Goal: Task Accomplishment & Management: Manage account settings

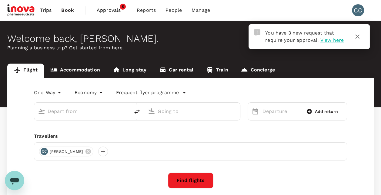
type input "roundtrip"
type input "Kuala Lumpur Intl (KUL)"
type input "Okinawa, Japan (any)"
type input "Kuala Lumpur Intl (KUL)"
type input "Okinawa, Japan (any)"
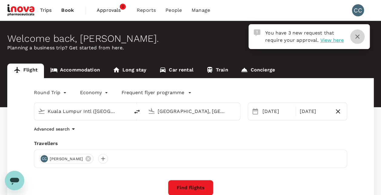
click at [359, 37] on icon "button" at bounding box center [357, 36] width 7 height 7
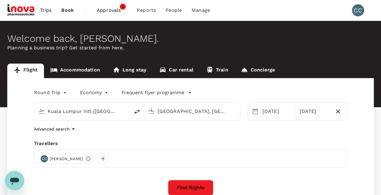
click at [108, 10] on span "Approvals" at bounding box center [112, 10] width 30 height 7
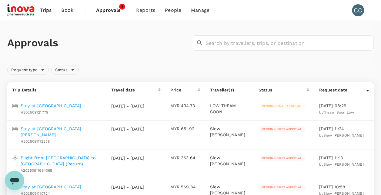
click at [286, 129] on span "Pending first approval" at bounding box center [282, 129] width 47 height 4
click at [273, 107] on span "Pending final approval" at bounding box center [282, 106] width 47 height 4
click at [323, 109] on td "12 Sep 2025 - 08:29 by Theam Soon Low" at bounding box center [344, 109] width 60 height 23
click at [75, 107] on p "Stay at [GEOGRAPHIC_DATA]" at bounding box center [51, 106] width 60 height 6
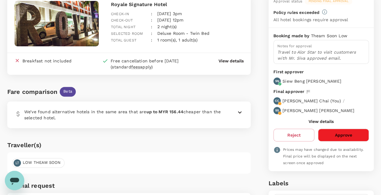
scroll to position [61, 0]
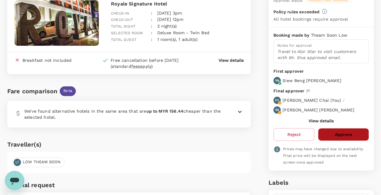
click at [333, 137] on button "Approve" at bounding box center [343, 134] width 51 height 13
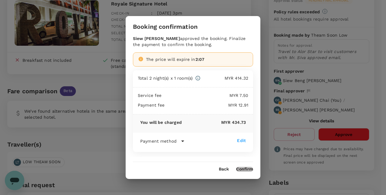
click at [245, 167] on button "Confirm" at bounding box center [244, 169] width 17 height 5
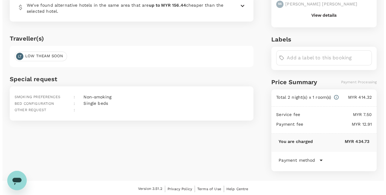
scroll to position [0, 0]
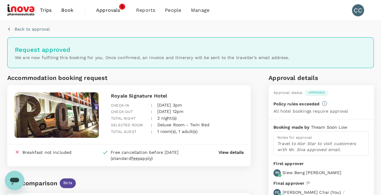
click at [113, 10] on span "Approvals" at bounding box center [111, 10] width 30 height 7
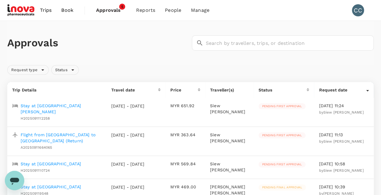
click at [59, 107] on p "Stay at [GEOGRAPHIC_DATA][PERSON_NAME]" at bounding box center [61, 109] width 81 height 12
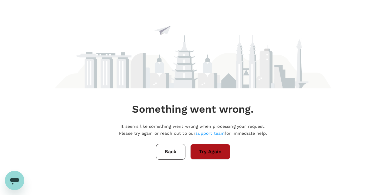
click at [196, 153] on button "Try Again" at bounding box center [210, 152] width 40 height 16
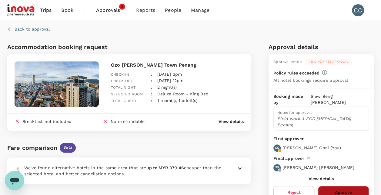
click at [338, 186] on button "Approve" at bounding box center [343, 192] width 51 height 13
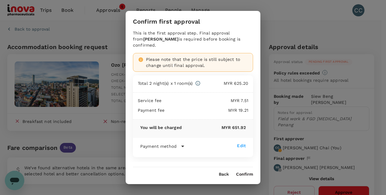
click at [248, 173] on button "Confirm" at bounding box center [244, 174] width 17 height 5
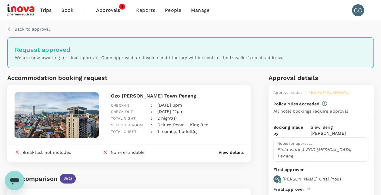
click at [116, 12] on span "Approvals" at bounding box center [111, 10] width 30 height 7
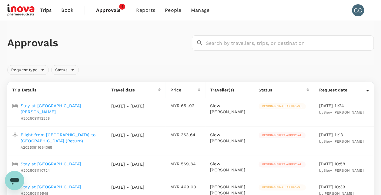
click at [87, 132] on p "Flight from [GEOGRAPHIC_DATA] to [GEOGRAPHIC_DATA] (Return)" at bounding box center [61, 138] width 81 height 12
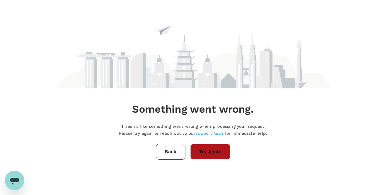
click at [220, 147] on button "Try Again" at bounding box center [210, 152] width 40 height 16
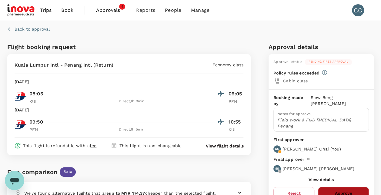
click at [331, 187] on button "Approve" at bounding box center [343, 193] width 51 height 13
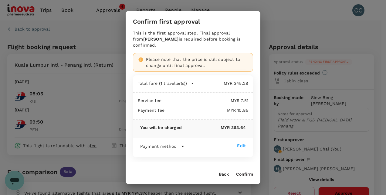
click at [246, 173] on button "Confirm" at bounding box center [244, 174] width 17 height 5
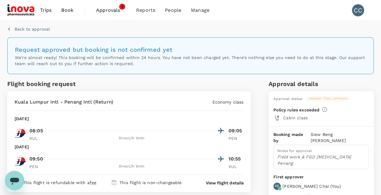
click at [112, 9] on span "Approvals" at bounding box center [111, 10] width 30 height 7
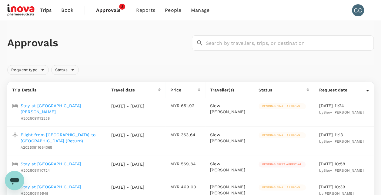
click at [39, 106] on p "Stay at [GEOGRAPHIC_DATA][PERSON_NAME]" at bounding box center [61, 109] width 81 height 12
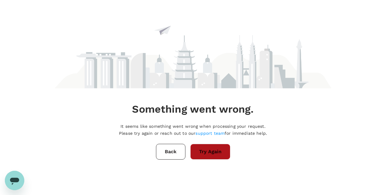
click at [206, 151] on button "Try Again" at bounding box center [210, 152] width 40 height 16
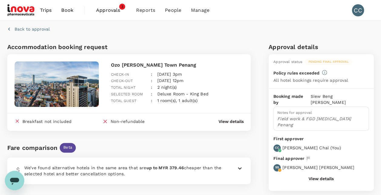
click at [113, 9] on span "Approvals" at bounding box center [111, 10] width 30 height 7
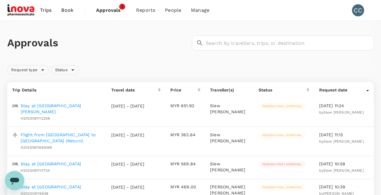
click at [50, 161] on p "Stay at [GEOGRAPHIC_DATA]" at bounding box center [51, 164] width 60 height 6
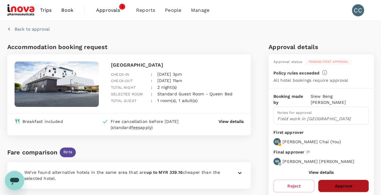
click at [351, 180] on button "Approve" at bounding box center [343, 186] width 51 height 13
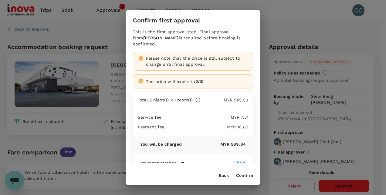
click at [244, 176] on button "Confirm" at bounding box center [244, 175] width 17 height 5
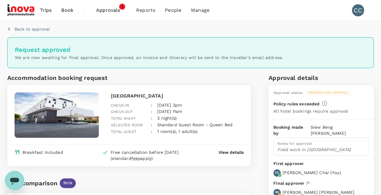
click at [116, 10] on span "Approvals" at bounding box center [111, 10] width 30 height 7
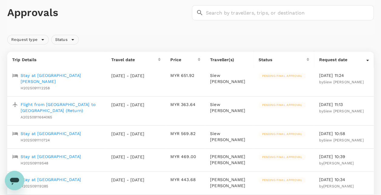
scroll to position [36, 0]
